Goal: Task Accomplishment & Management: Complete application form

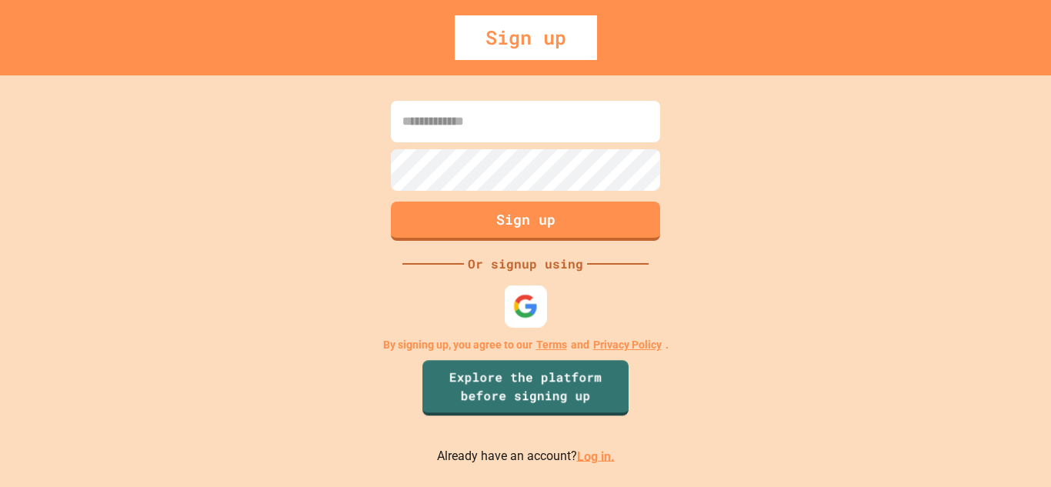
click at [529, 314] on img at bounding box center [525, 305] width 25 height 25
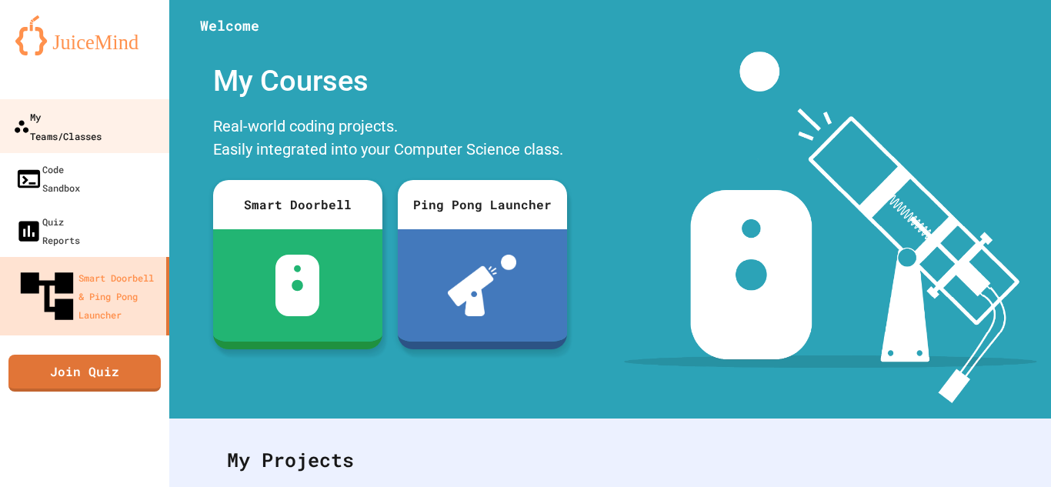
click at [93, 118] on div "My Teams/Classes" at bounding box center [57, 126] width 88 height 38
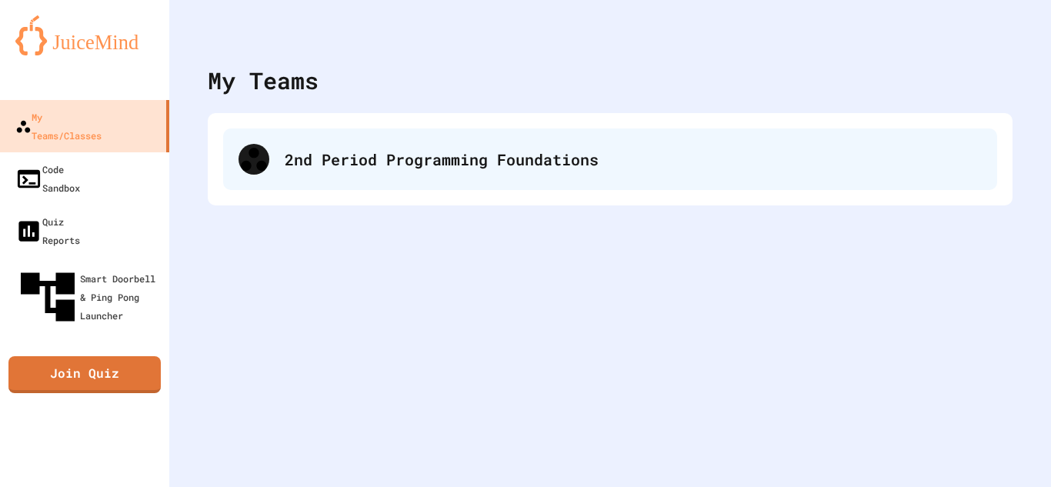
click at [322, 148] on div "2nd Period Programming Foundations" at bounding box center [633, 159] width 697 height 23
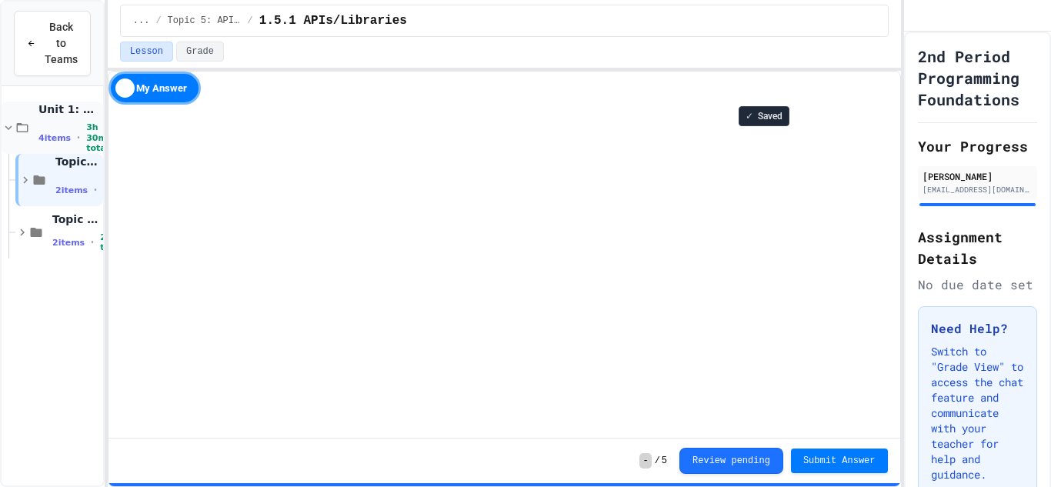
click at [7, 123] on icon at bounding box center [9, 128] width 14 height 14
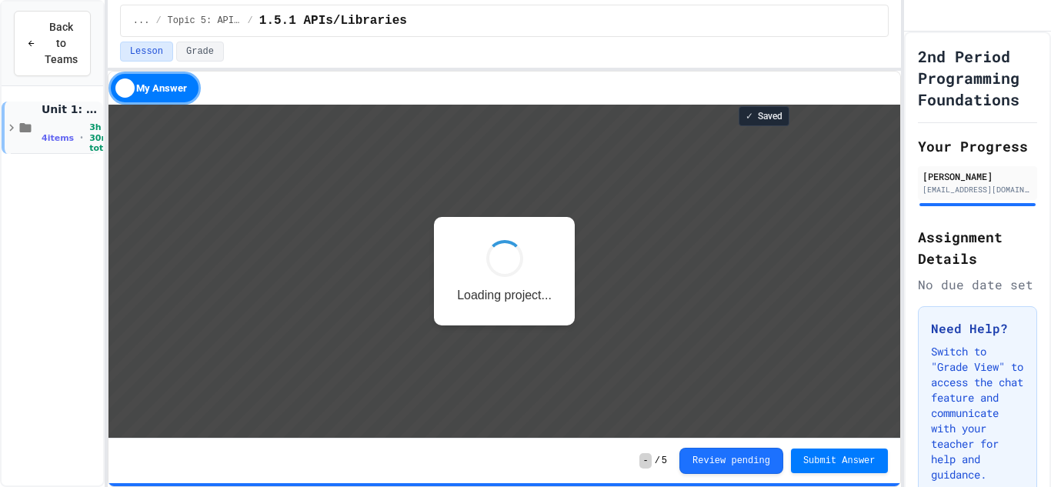
click at [18, 132] on icon at bounding box center [12, 128] width 14 height 14
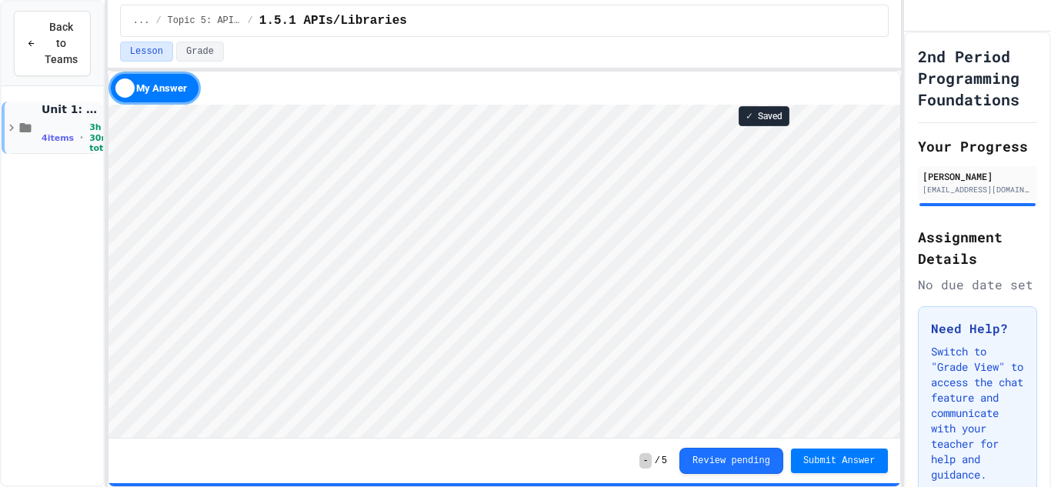
click at [14, 131] on icon at bounding box center [12, 128] width 14 height 14
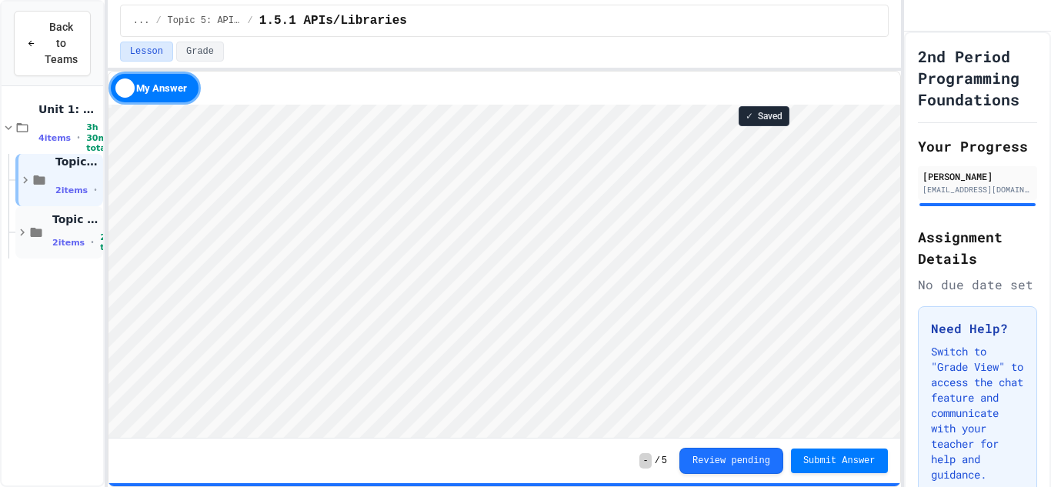
click at [67, 224] on span "Topic 7: Designing & Simulating Solutions" at bounding box center [76, 219] width 48 height 14
click at [68, 339] on span "No time set" at bounding box center [76, 356] width 48 height 35
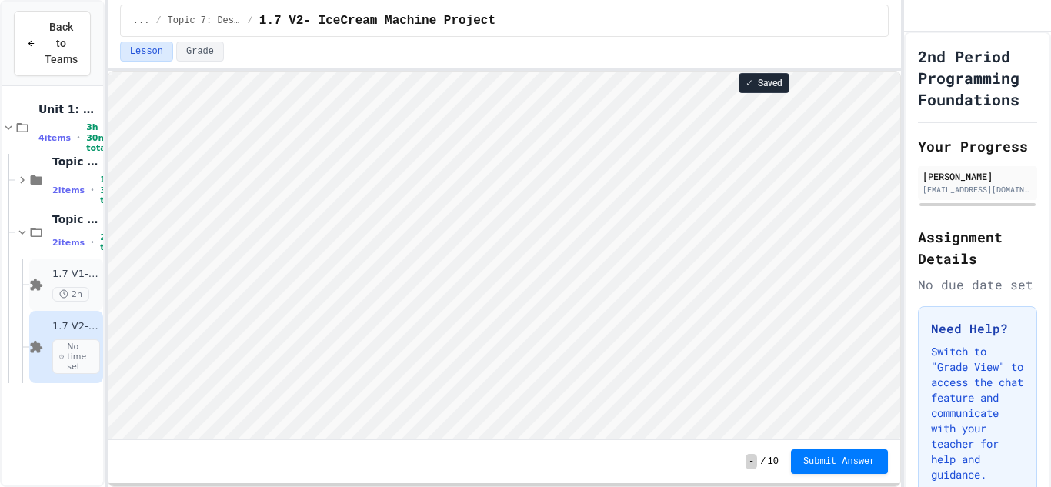
scroll to position [2, 0]
type textarea "*"
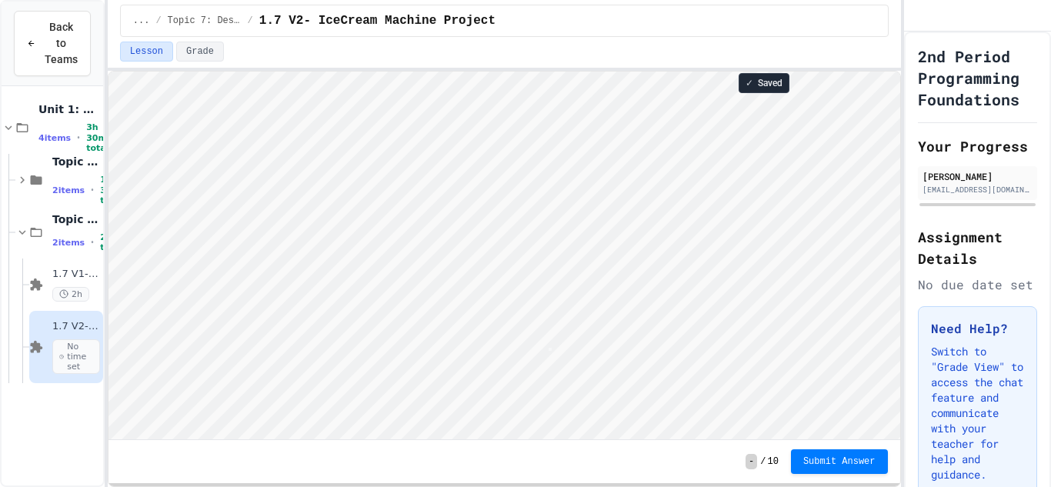
type textarea "*"
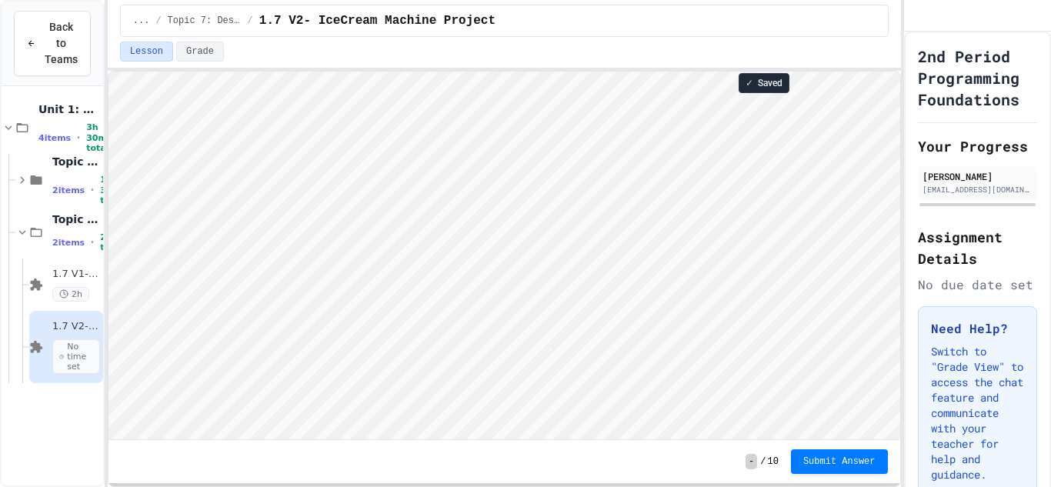
scroll to position [2, 0]
type textarea "*"
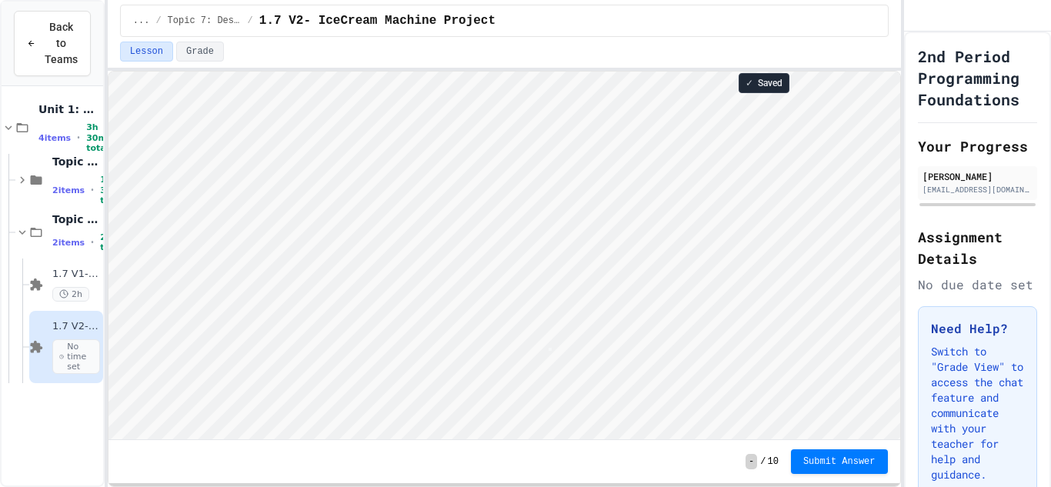
type textarea "*"
type textarea "******"
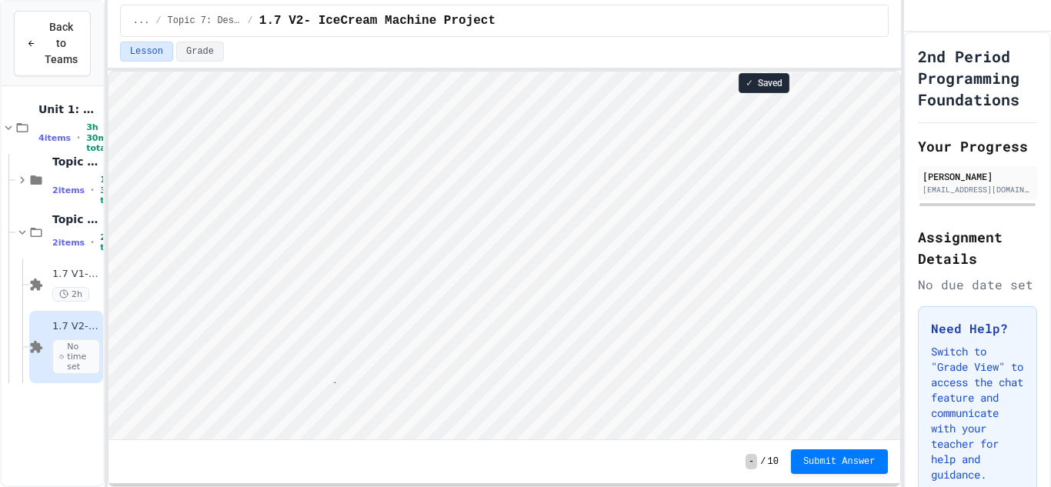
type textarea "**********"
type textarea "*"
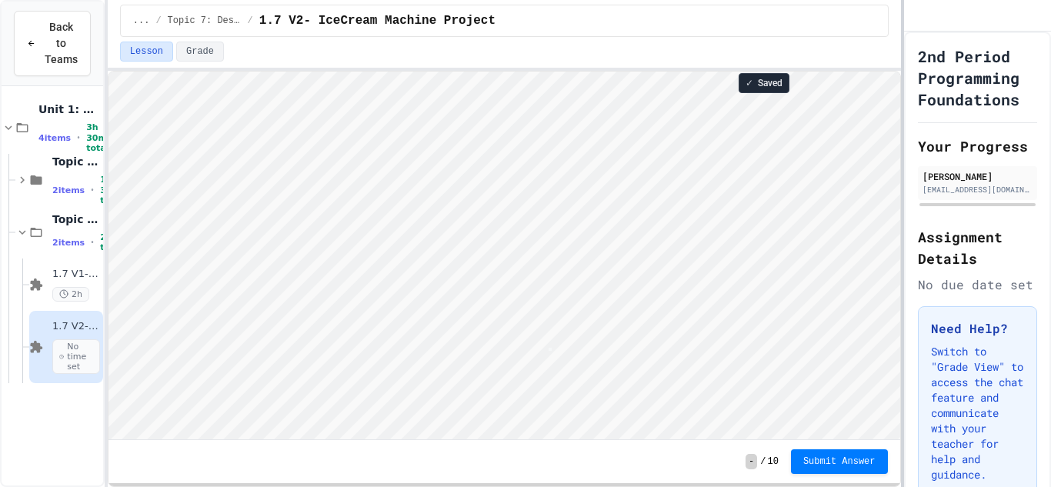
scroll to position [2, 4]
type textarea "*"
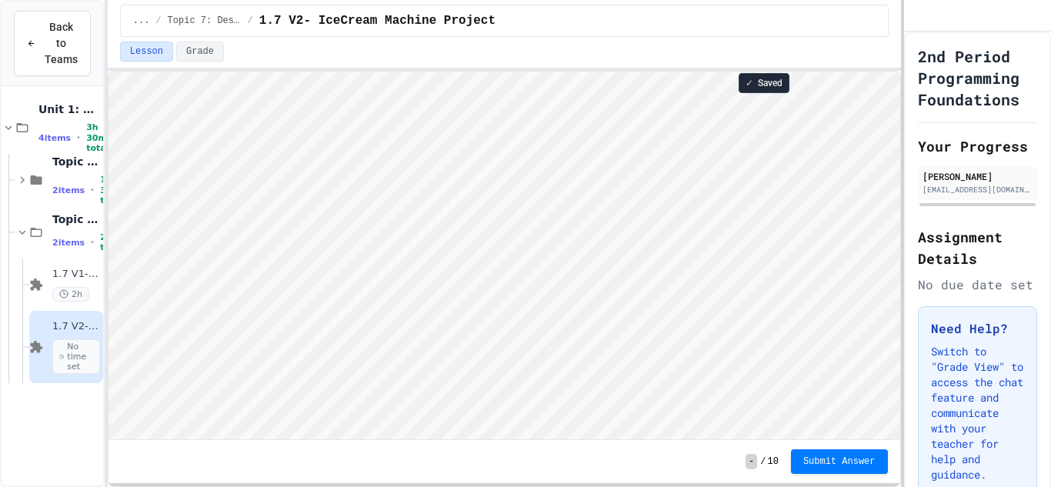
type textarea "*"
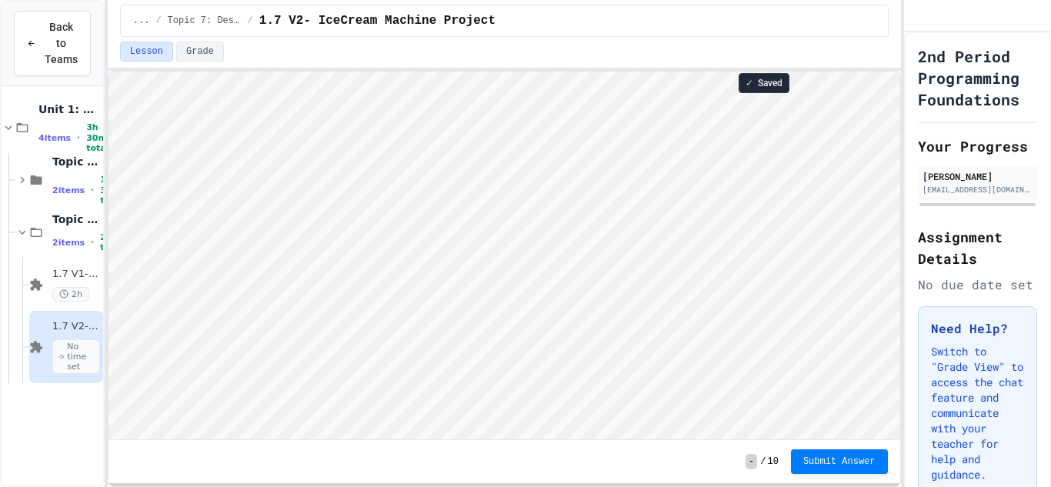
type textarea "*"
click at [844, 461] on span "Submit Answer" at bounding box center [839, 460] width 72 height 12
